Goal: Task Accomplishment & Management: Manage account settings

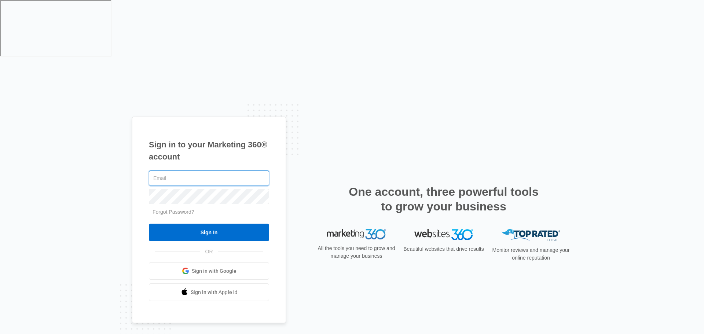
type input "[EMAIL_ADDRESS][DOMAIN_NAME]"
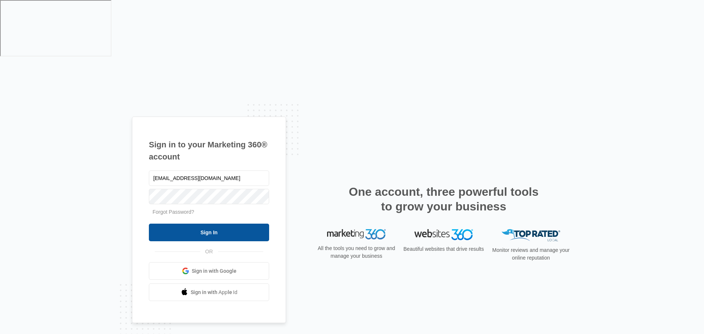
click at [226, 224] on input "Sign In" at bounding box center [209, 233] width 120 height 18
